Goal: Use online tool/utility: Utilize a website feature to perform a specific function

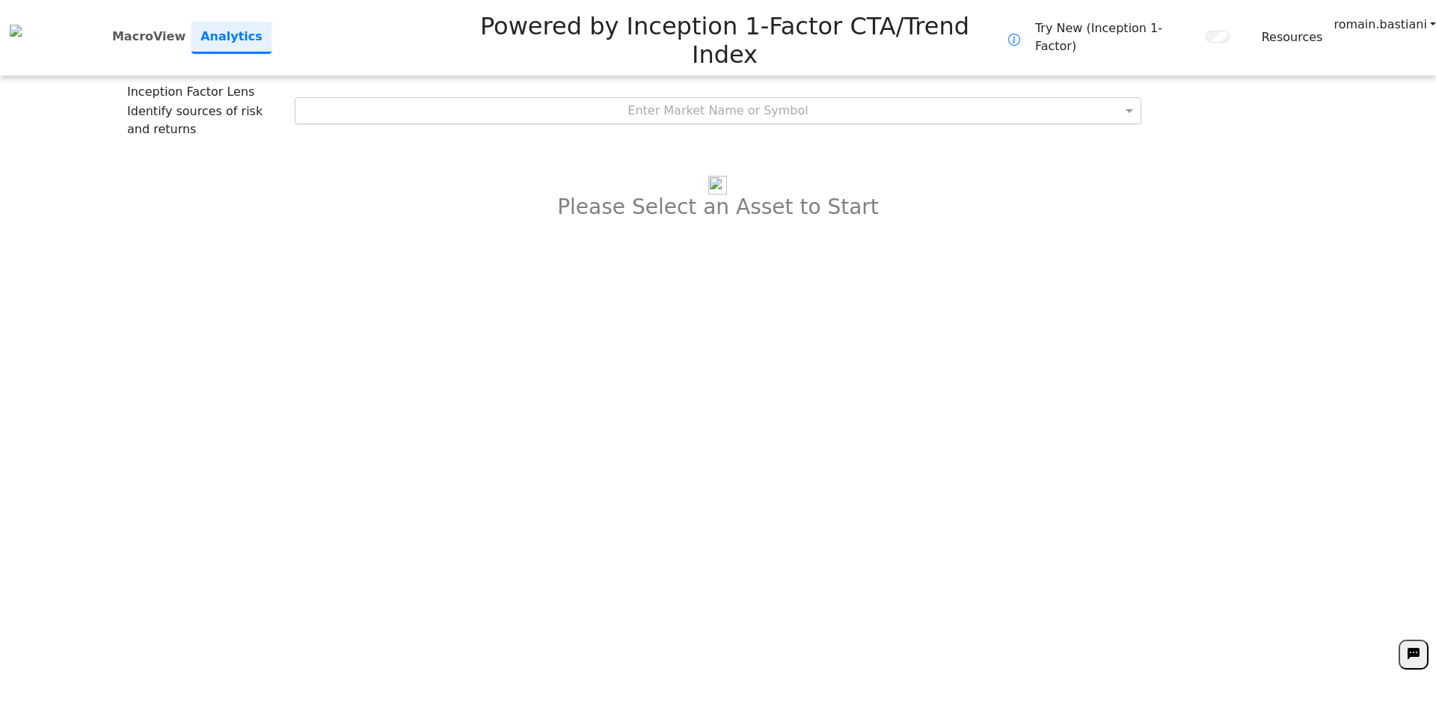
click at [737, 98] on div "Enter Market Name or Symbol" at bounding box center [718, 110] width 846 height 25
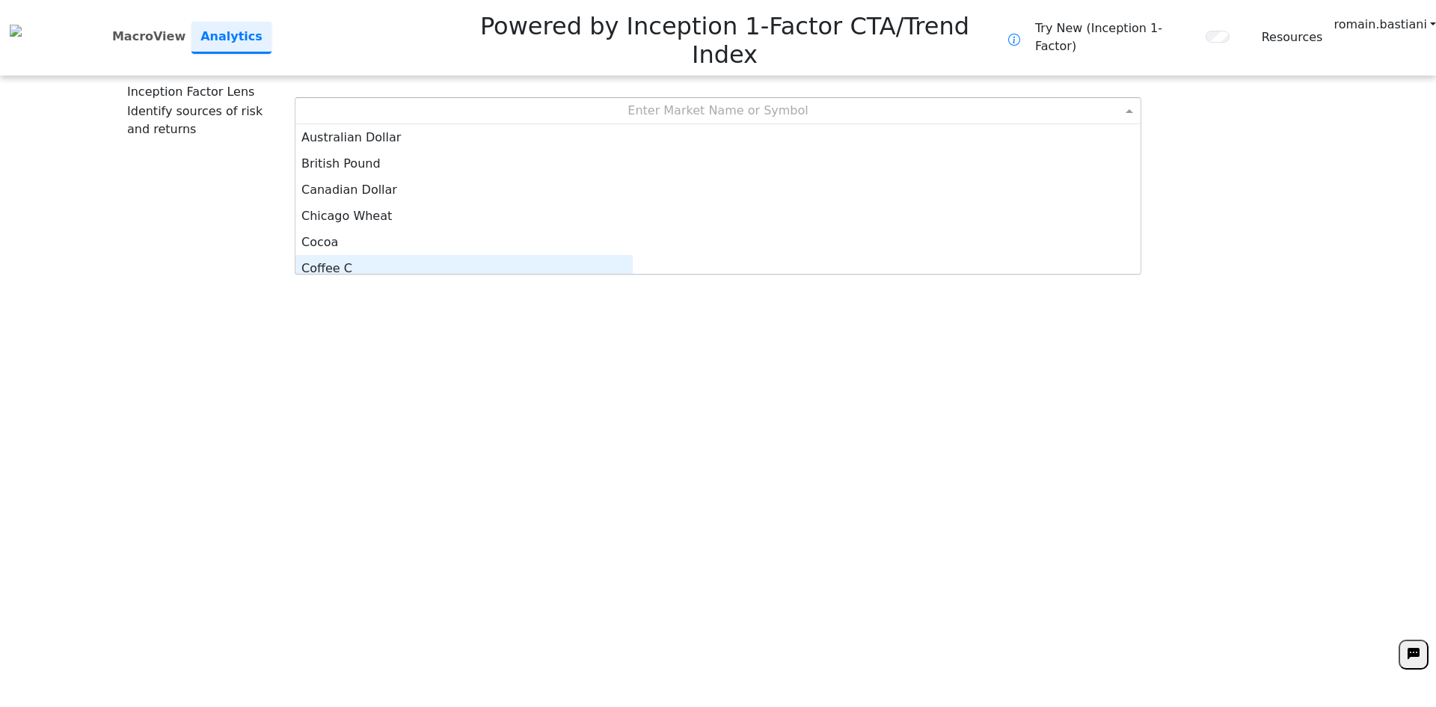
scroll to position [7, 0]
click at [633, 247] on div "Coffee C" at bounding box center [463, 260] width 337 height 26
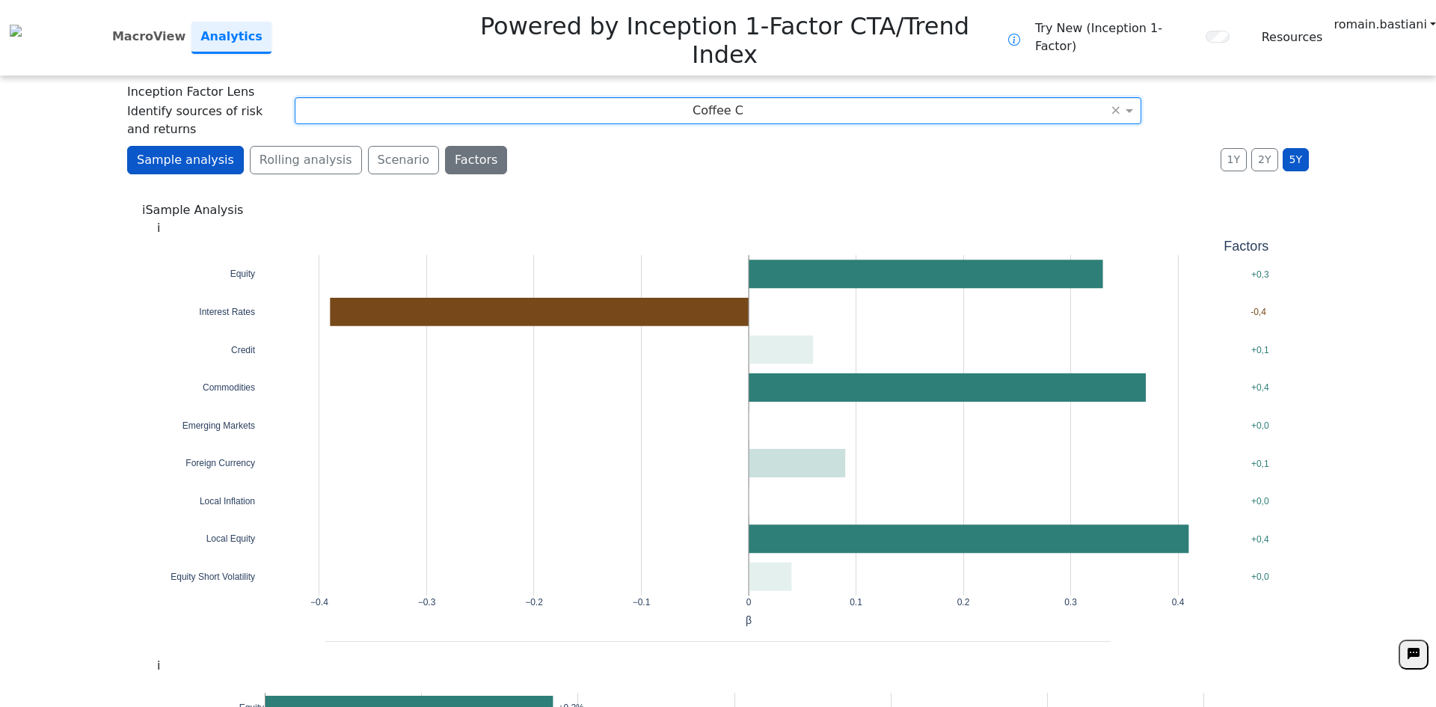
click at [445, 146] on button "Factors" at bounding box center [476, 160] width 62 height 28
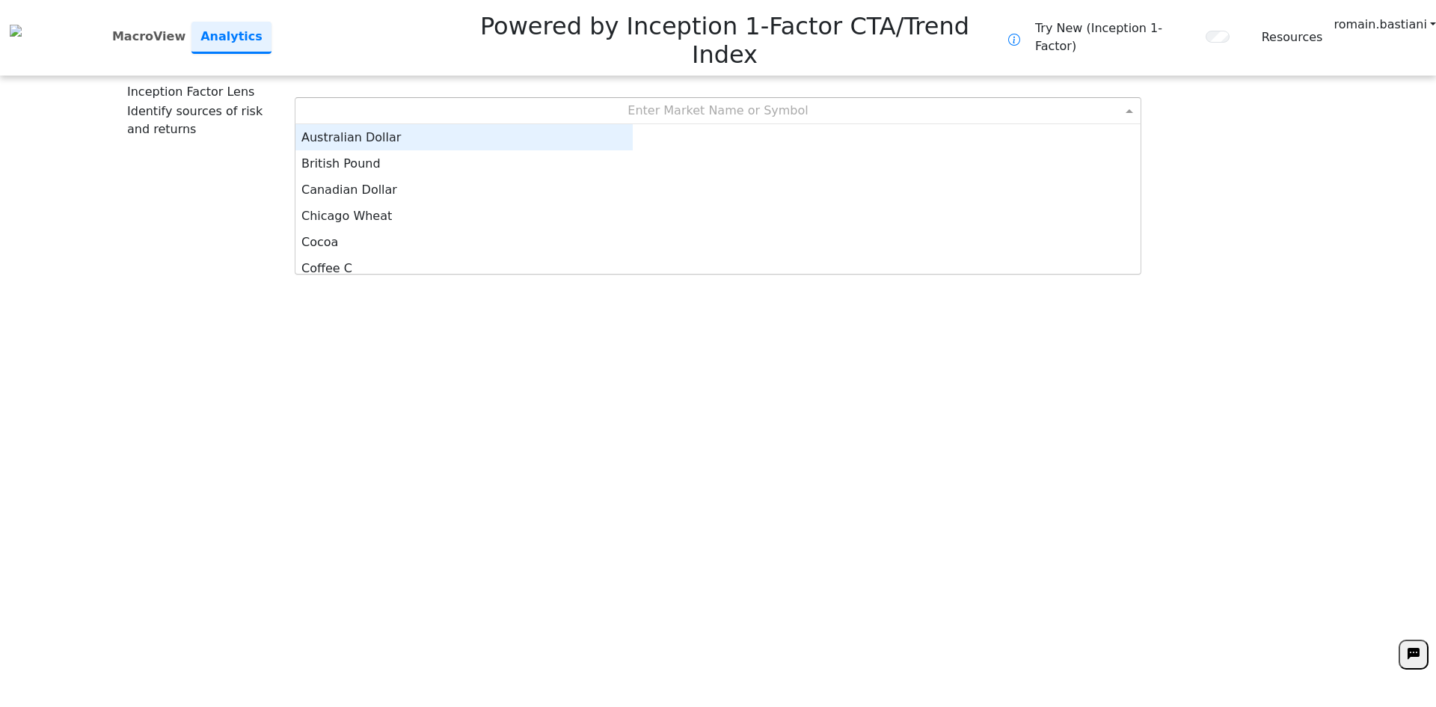
click at [745, 98] on div "Enter Market Name or Symbol" at bounding box center [718, 110] width 846 height 25
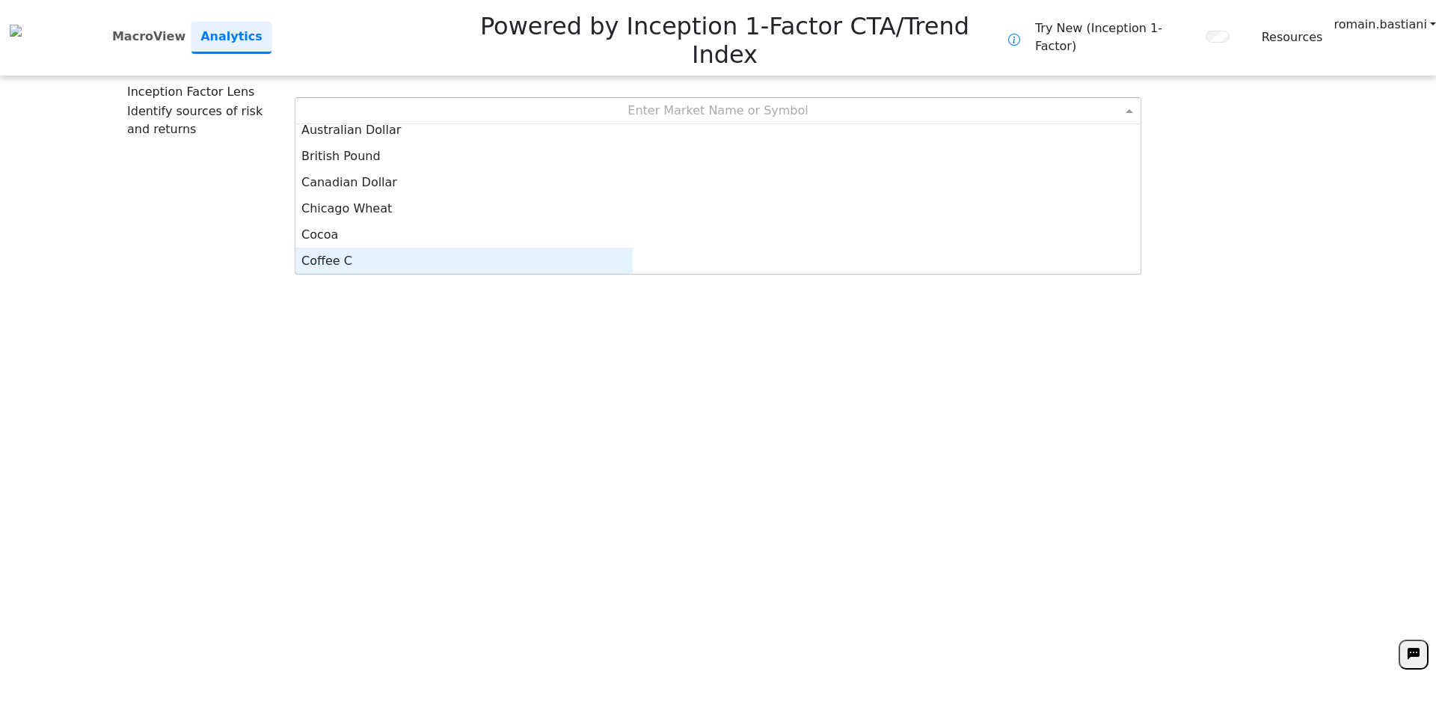
click at [633, 247] on div "Coffee C" at bounding box center [463, 260] width 337 height 26
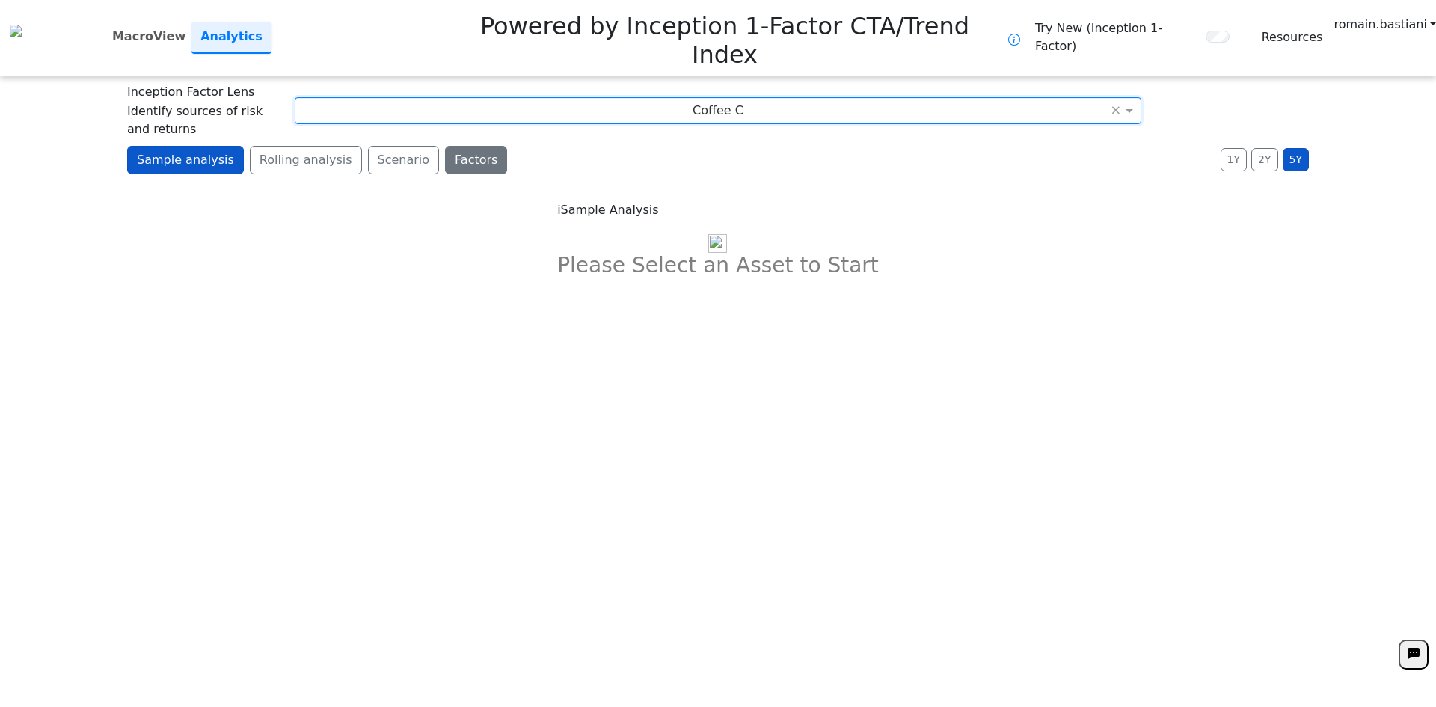
click at [452, 146] on button "Factors" at bounding box center [476, 160] width 62 height 28
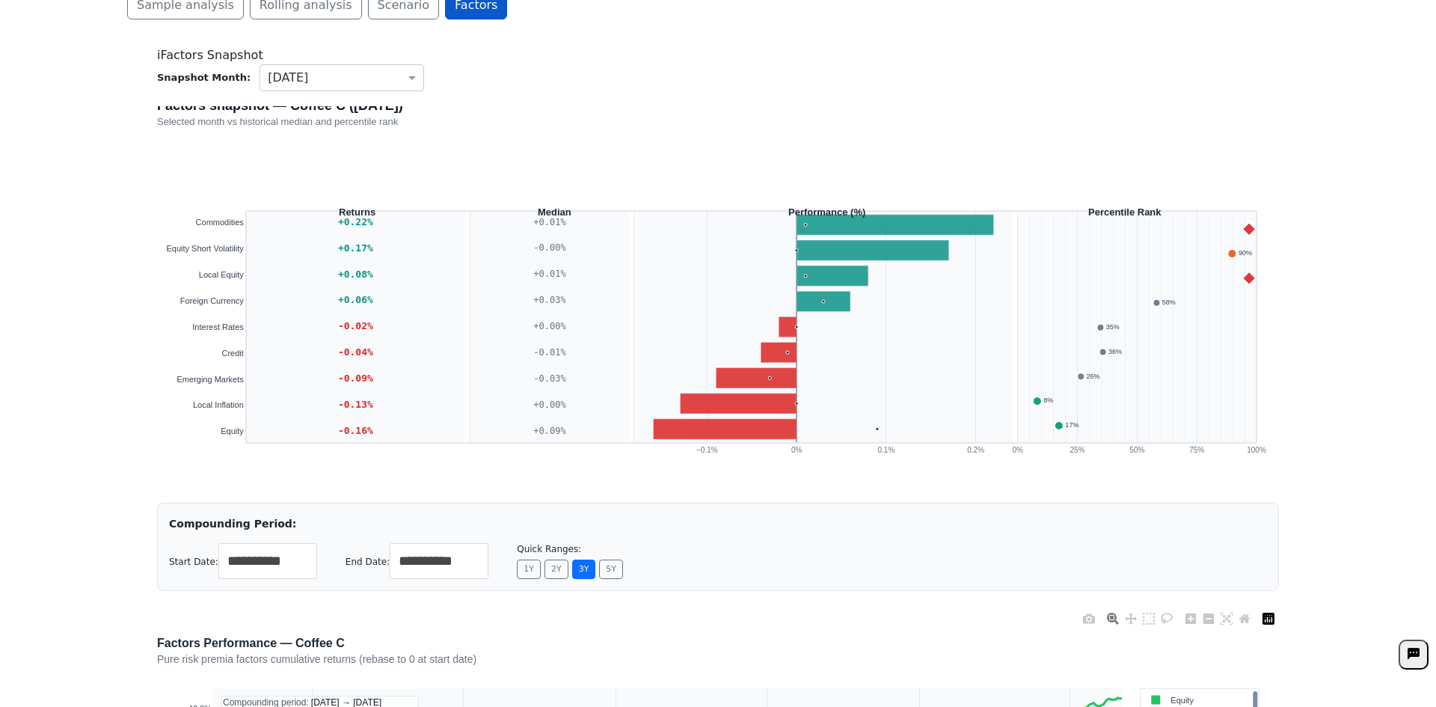
scroll to position [0, 0]
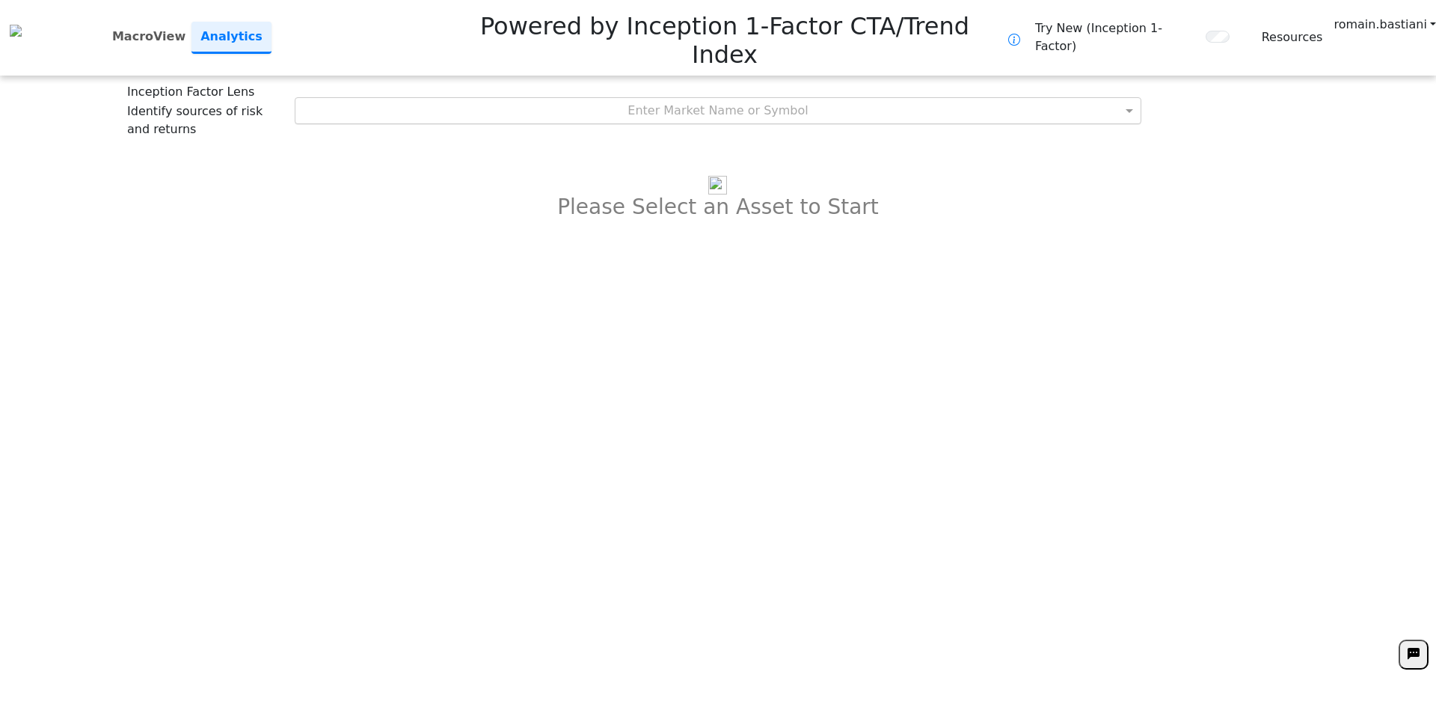
click at [717, 98] on div "Enter Market Name or Symbol" at bounding box center [718, 110] width 846 height 25
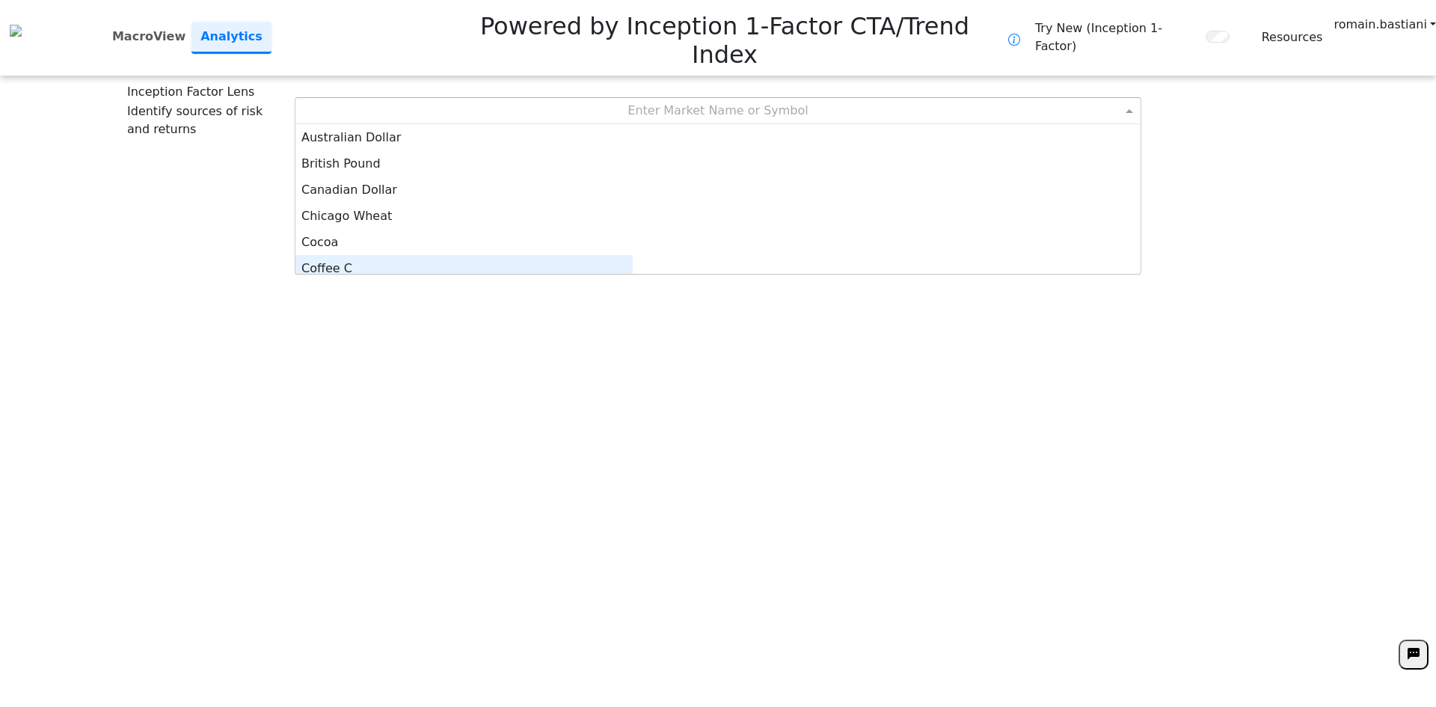
scroll to position [7, 0]
click at [633, 247] on div "Coffee C" at bounding box center [463, 260] width 337 height 26
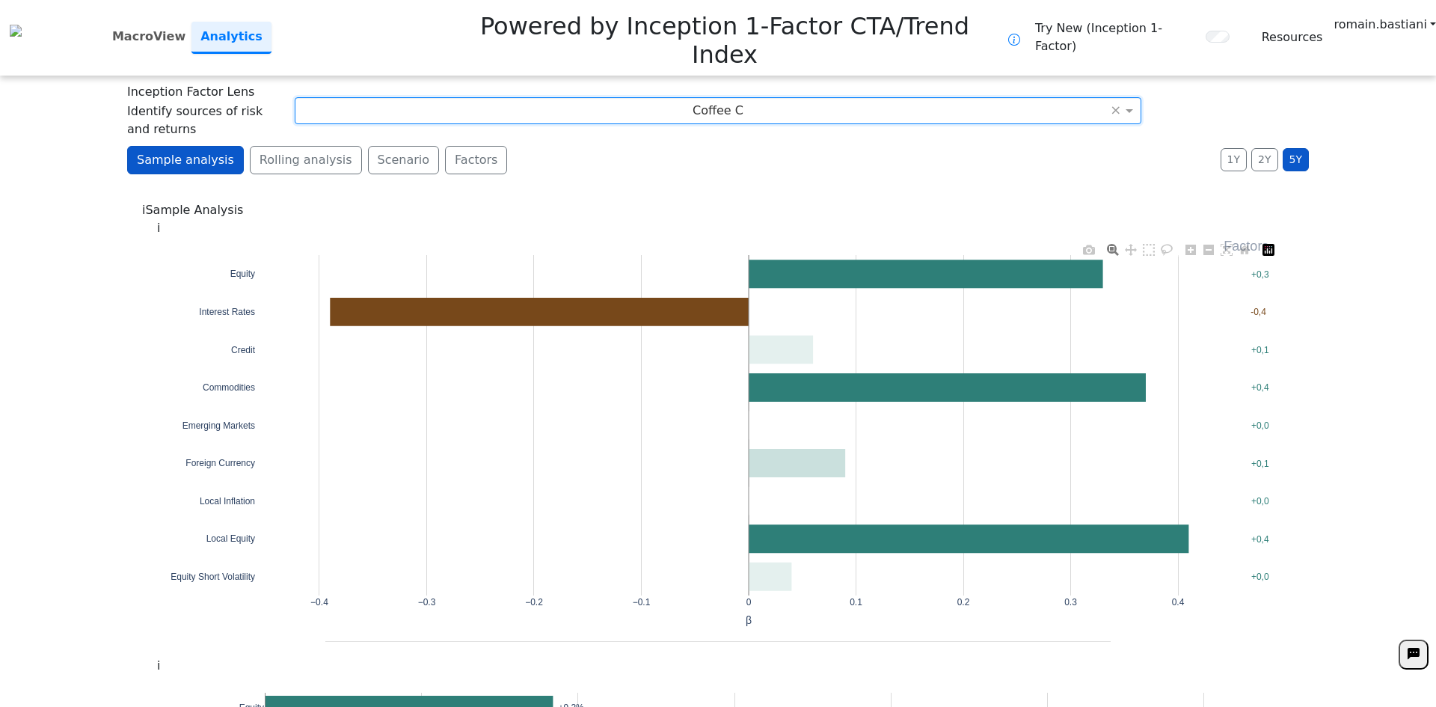
click at [445, 146] on button "Factors" at bounding box center [476, 160] width 62 height 28
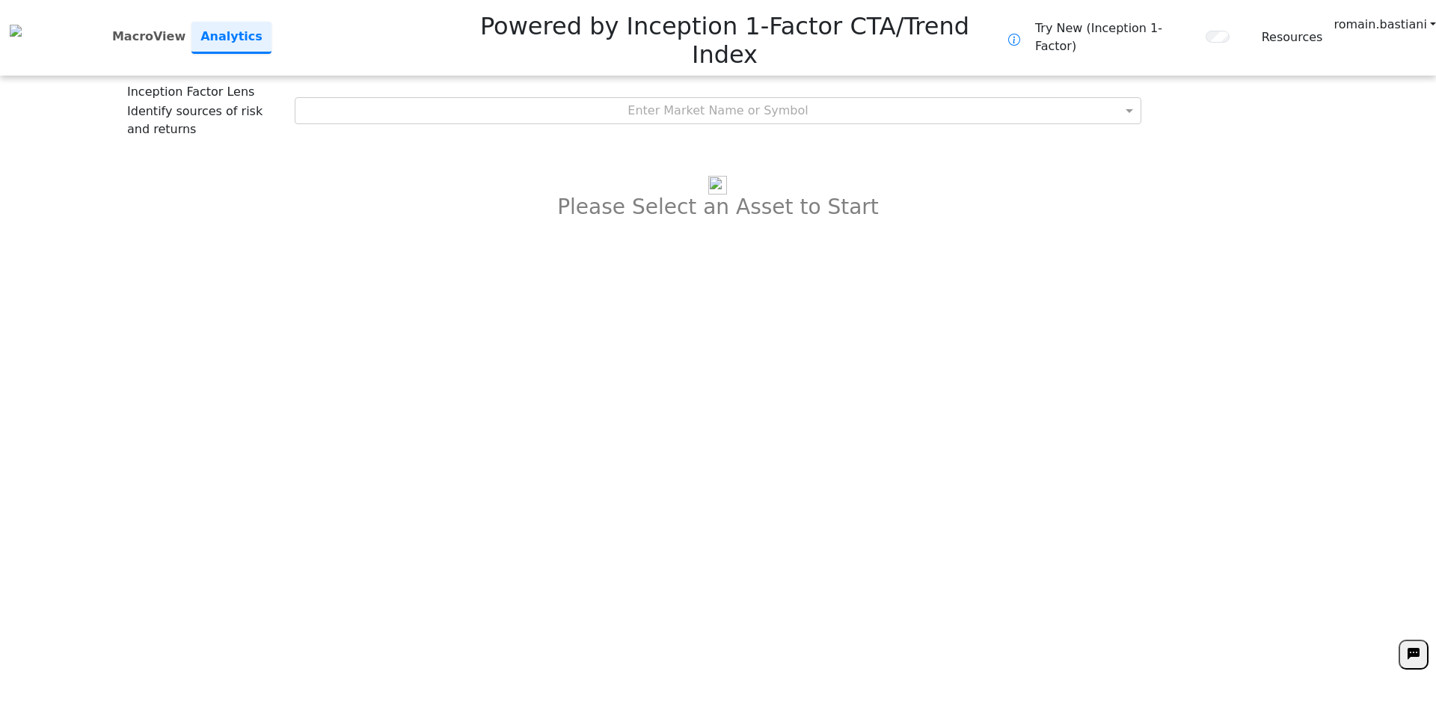
drag, startPoint x: 842, startPoint y: 28, endPoint x: 835, endPoint y: 43, distance: 15.7
click at [842, 28] on div "**********" at bounding box center [718, 353] width 1436 height 707
click at [833, 83] on div "Inception Factor Lens Identify sources of risk and returns Enter Market Name or…" at bounding box center [717, 110] width 1181 height 55
click at [832, 98] on div "Enter Market Name or Symbol" at bounding box center [718, 110] width 846 height 25
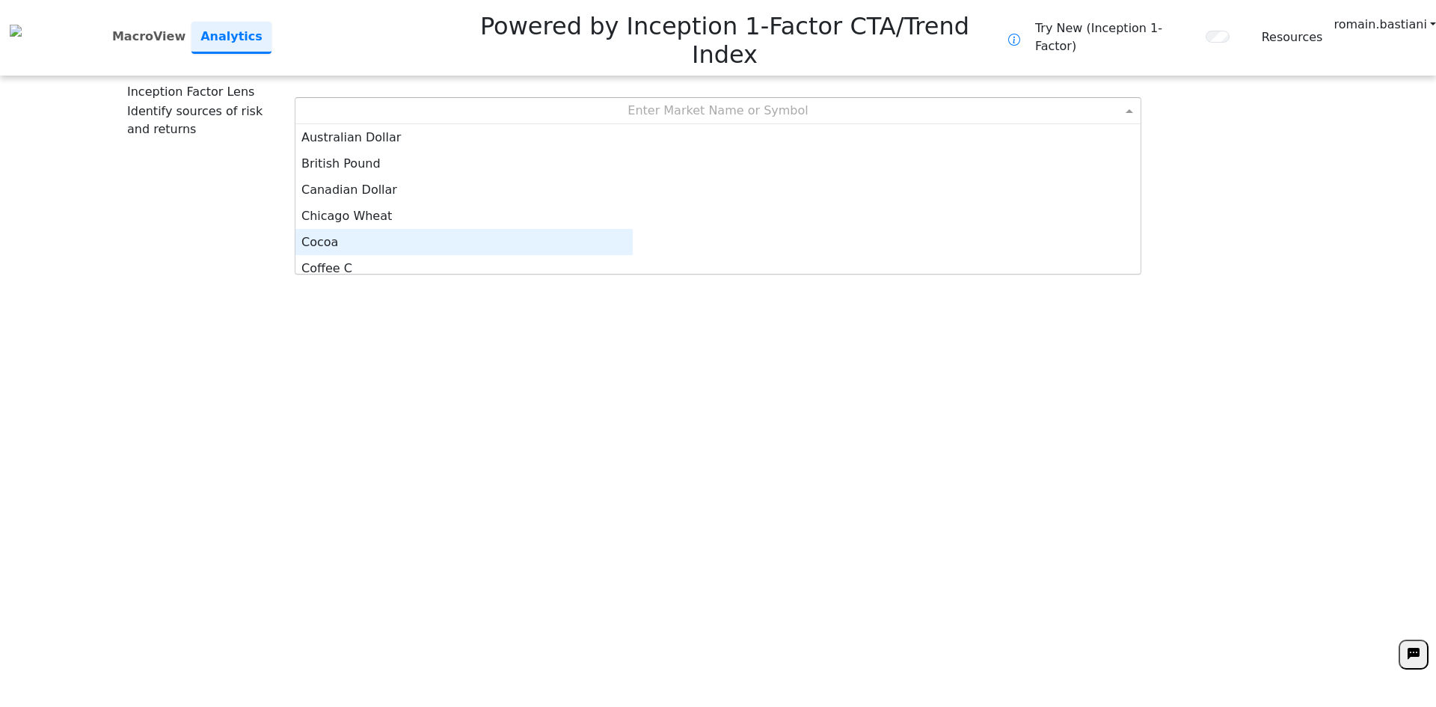
scroll to position [7, 0]
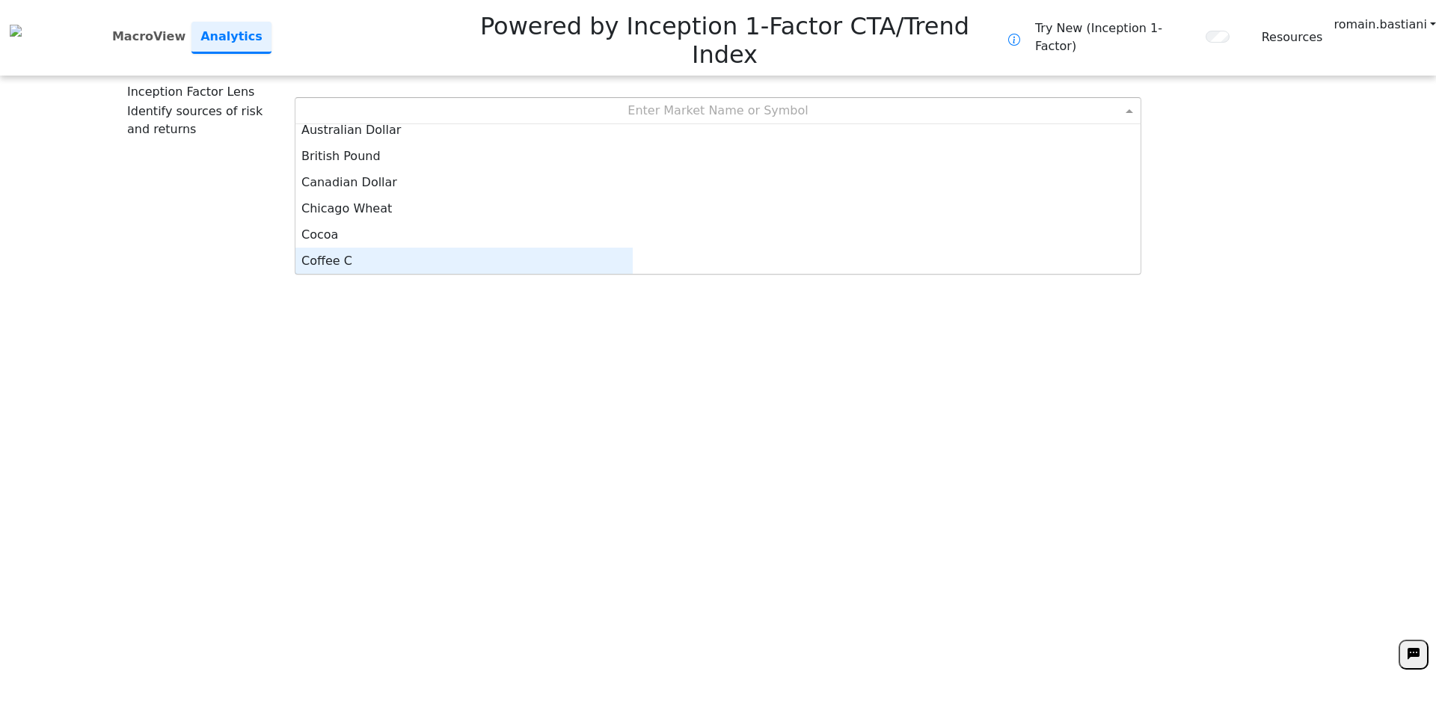
click at [633, 247] on div "Coffee C" at bounding box center [463, 260] width 337 height 26
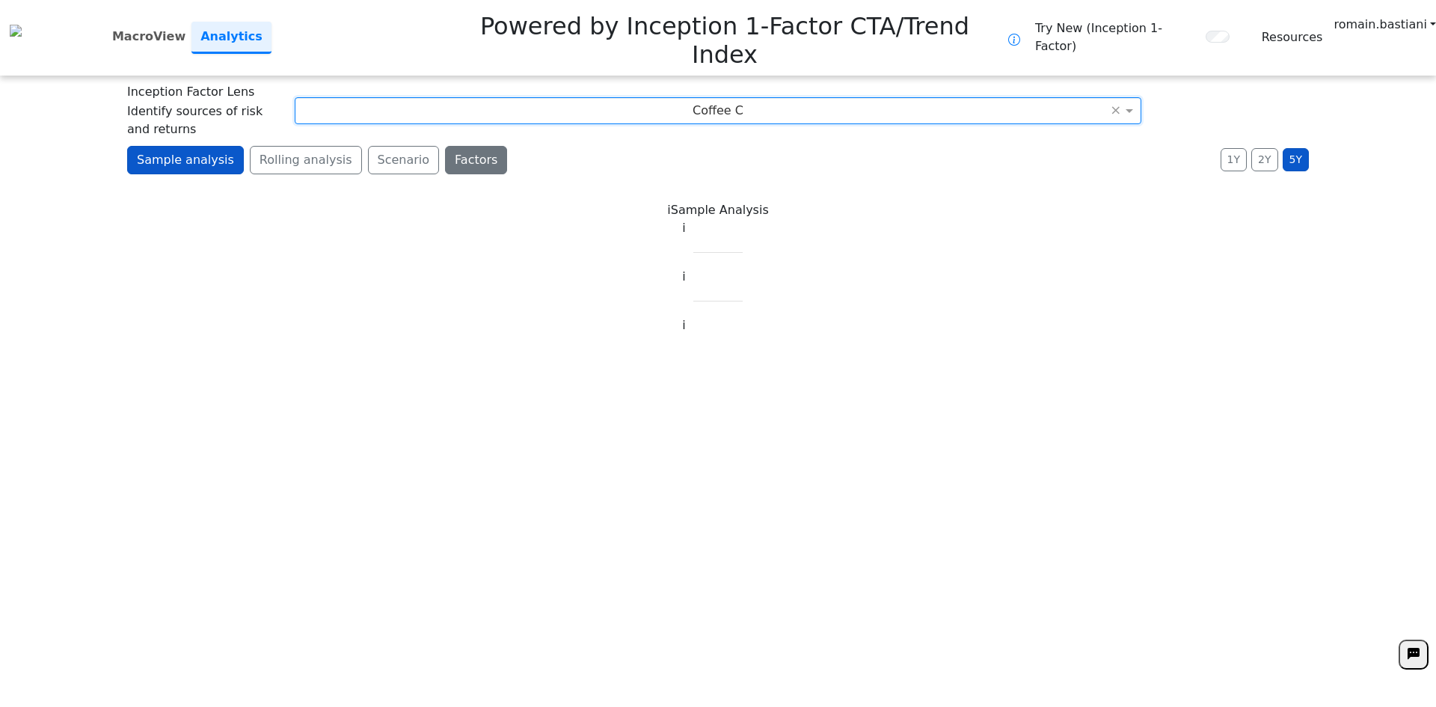
click at [445, 146] on button "Factors" at bounding box center [476, 160] width 62 height 28
